Goal: Task Accomplishment & Management: Manage account settings

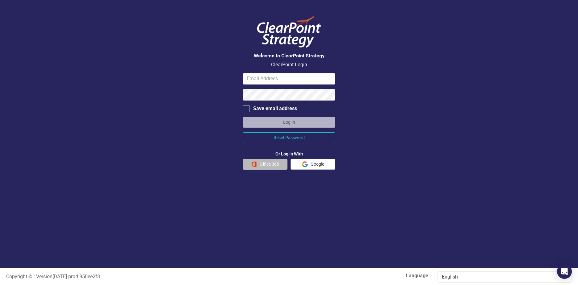
click at [271, 167] on button "Office 365" at bounding box center [265, 164] width 45 height 11
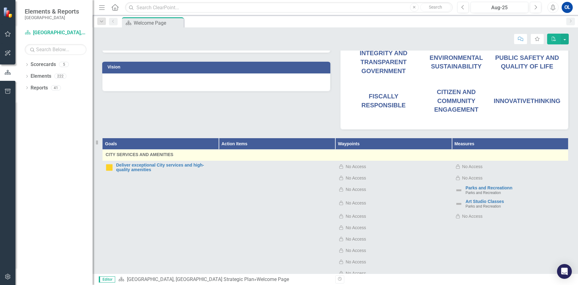
scroll to position [124, 0]
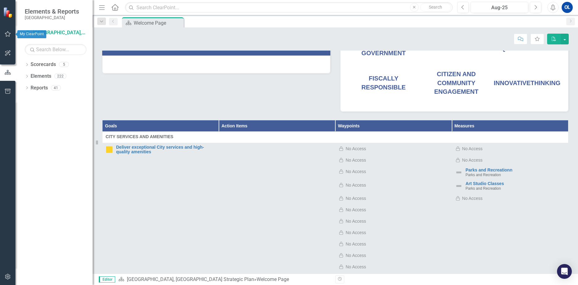
click at [7, 37] on button "button" at bounding box center [8, 34] width 14 height 13
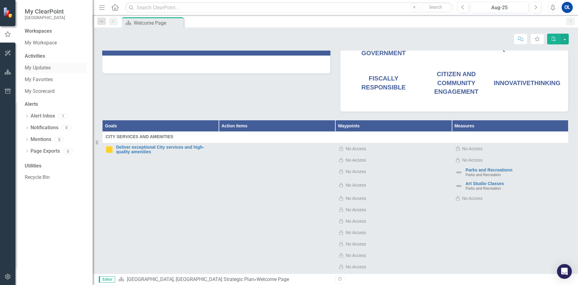
click at [45, 66] on link "My Updates" at bounding box center [56, 68] width 62 height 7
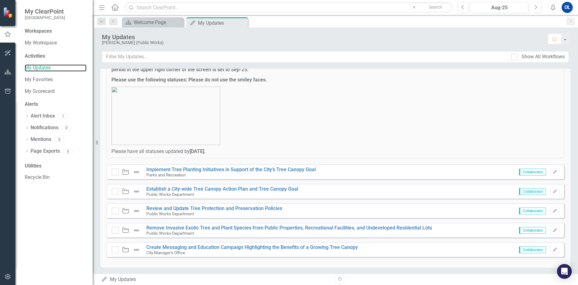
scroll to position [40, 0]
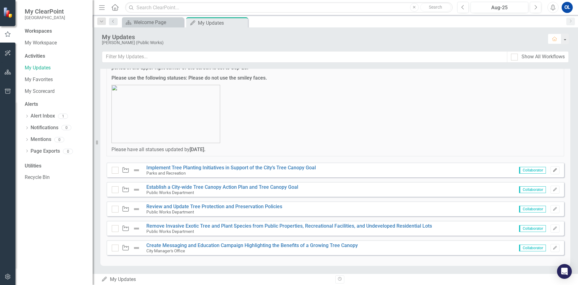
click at [553, 172] on button "Edit" at bounding box center [555, 171] width 9 height 8
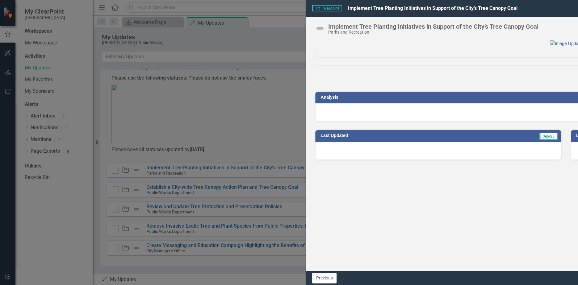
click at [387, 121] on div at bounding box center [317, 112] width 501 height 18
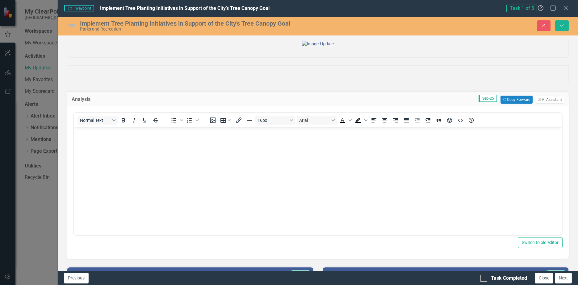
scroll to position [0, 0]
click at [71, 24] on img at bounding box center [72, 25] width 10 height 10
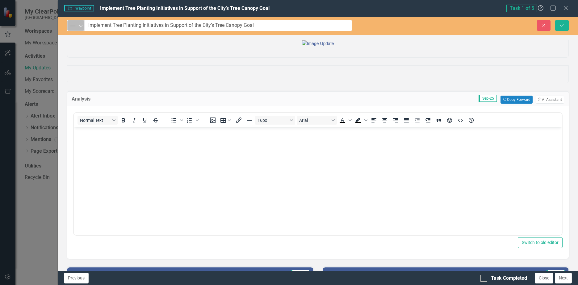
click at [80, 25] on icon "Expand" at bounding box center [81, 25] width 6 height 5
click at [543, 28] on button "Close" at bounding box center [544, 25] width 14 height 11
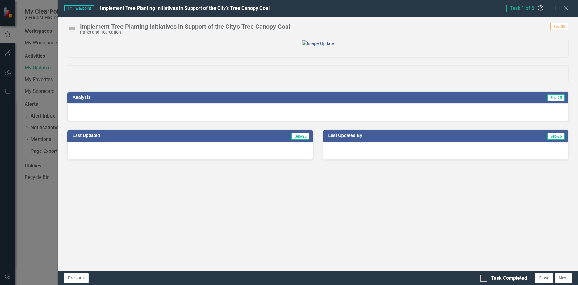
click at [566, 12] on div "Waypoint Waypoint Implement Tree Planting Initiatives in Support of the City’s …" at bounding box center [318, 8] width 521 height 17
click at [566, 8] on icon at bounding box center [565, 8] width 5 height 5
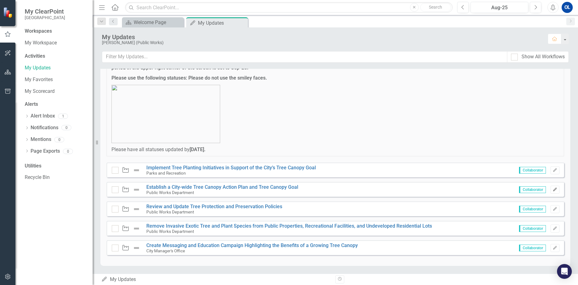
click at [553, 190] on icon "Edit" at bounding box center [555, 190] width 5 height 4
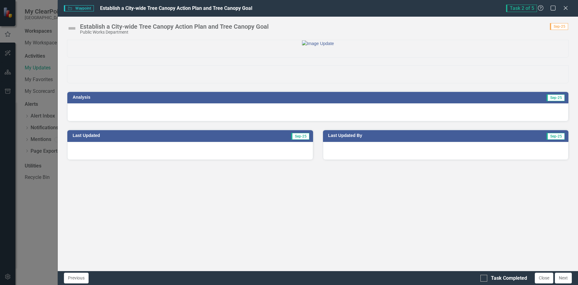
click at [71, 27] on img at bounding box center [72, 28] width 10 height 10
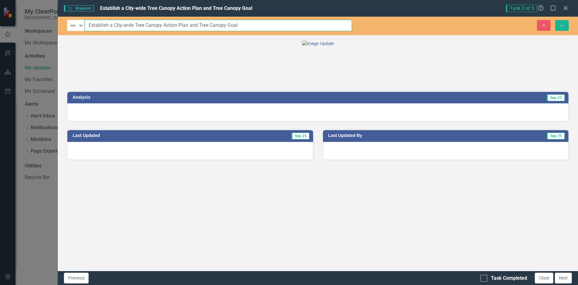
click at [85, 29] on input "Establish a City-wide Tree Canopy Action Plan and Tree Canopy Goal" at bounding box center [219, 25] width 268 height 11
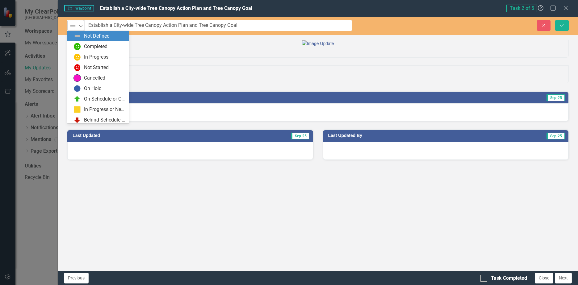
click at [84, 28] on div "Expand" at bounding box center [81, 25] width 6 height 10
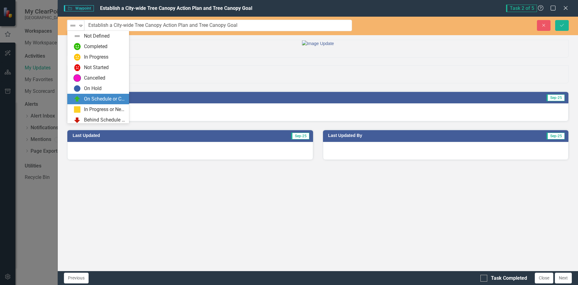
click at [171, 47] on div at bounding box center [317, 43] width 501 height 6
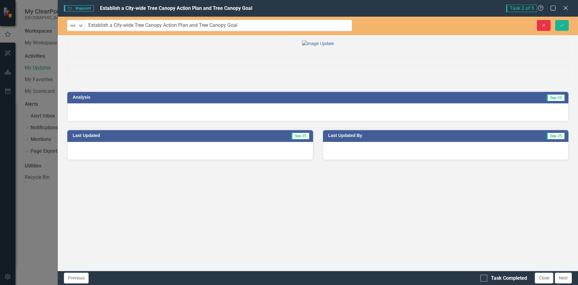
click at [546, 25] on icon "Close" at bounding box center [544, 25] width 6 height 4
